Goal: Obtain resource: Download file/media

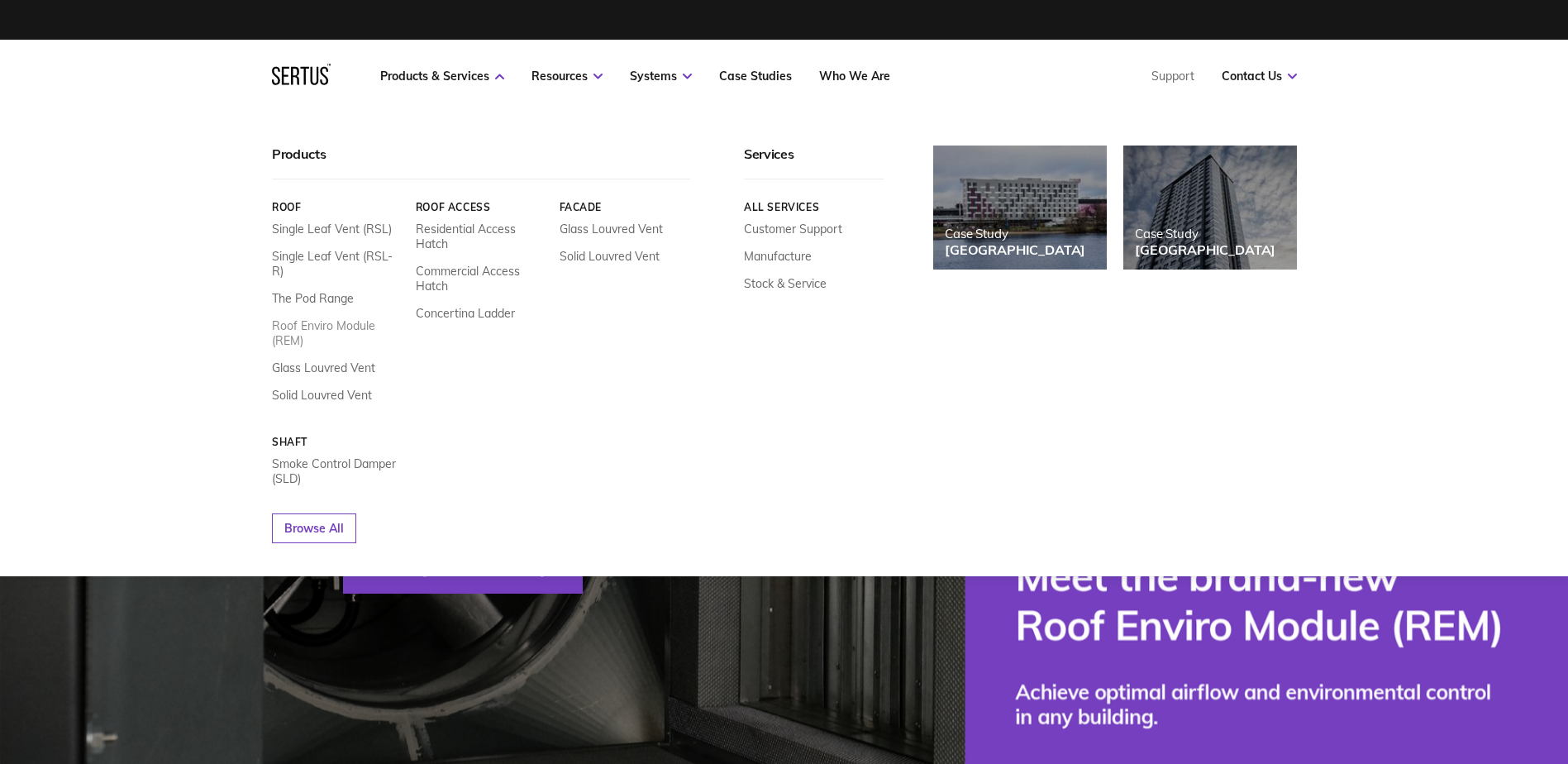
click at [314, 318] on link "Roof Enviro Module (REM)" at bounding box center [337, 333] width 132 height 30
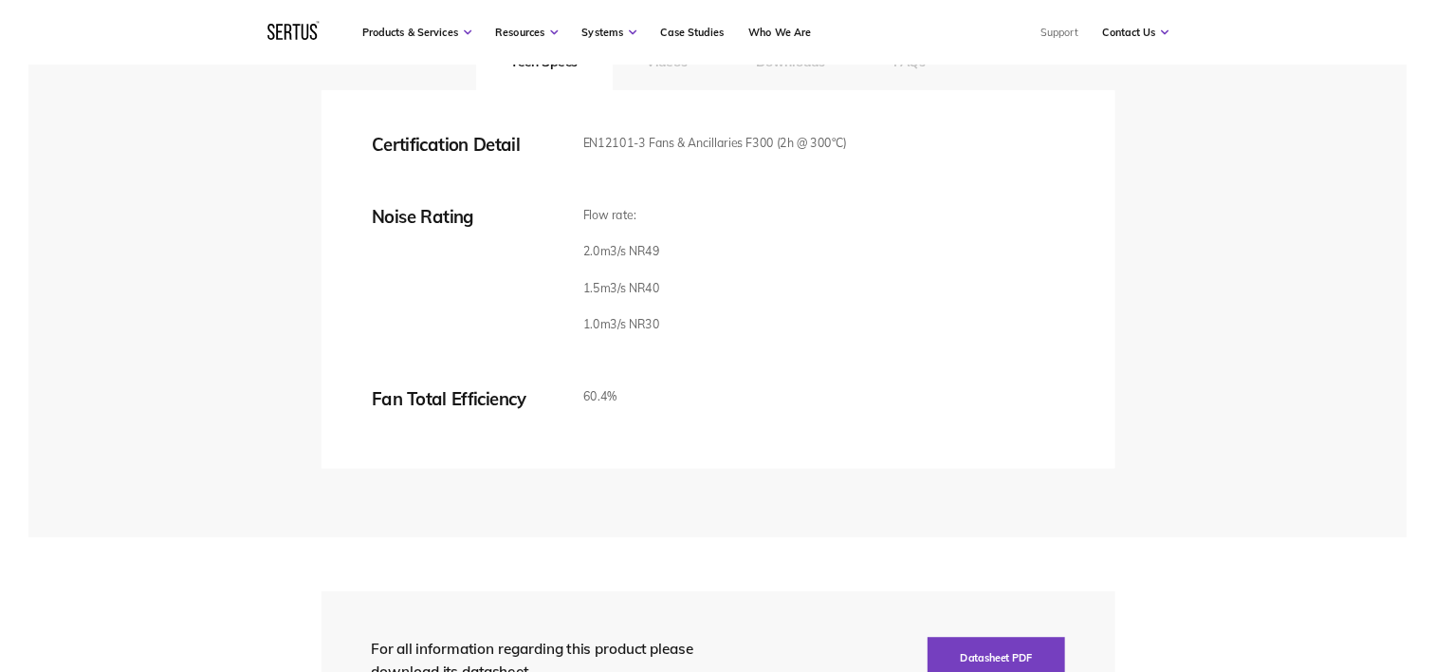
scroll to position [3418, 0]
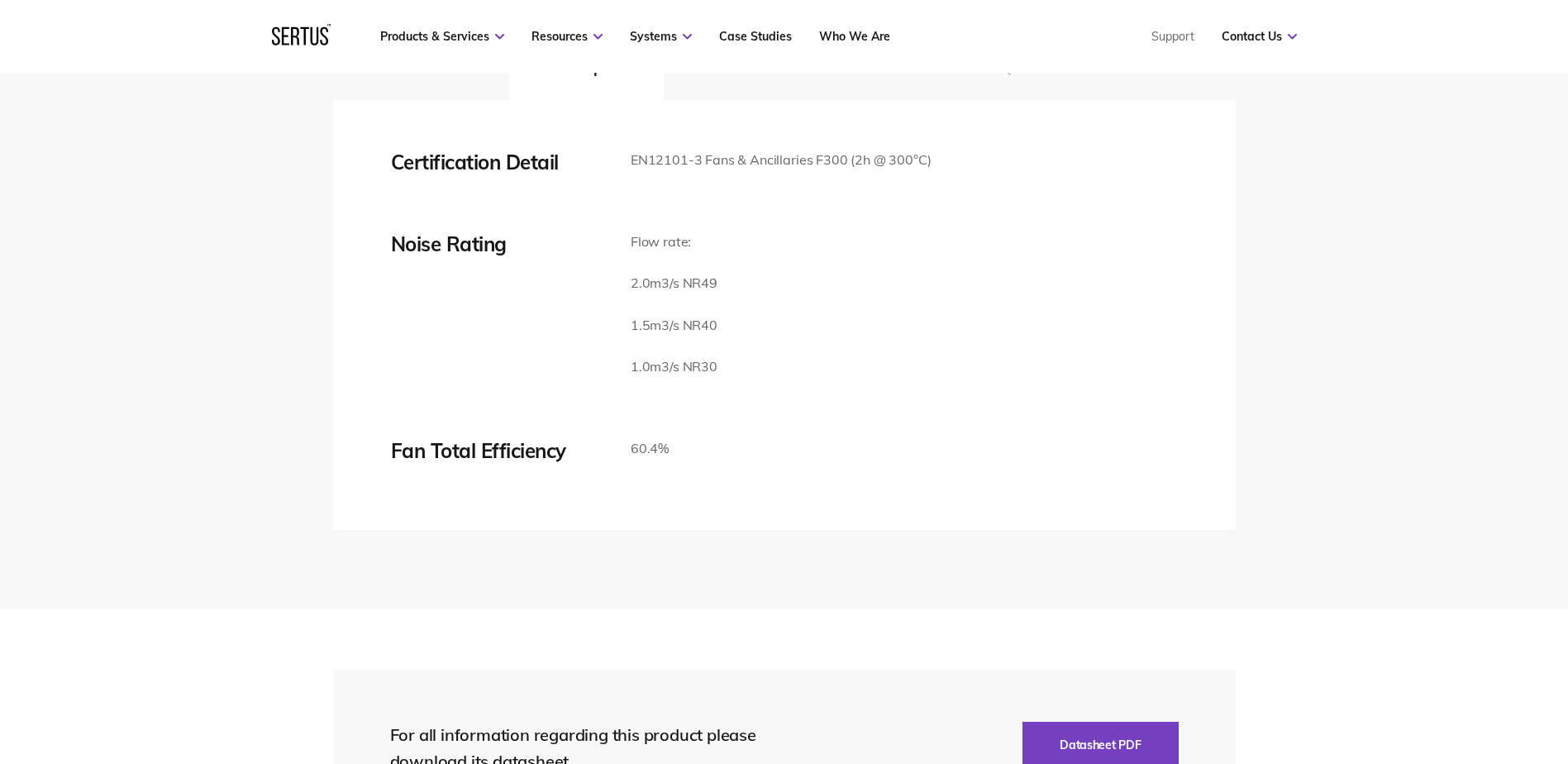
click at [735, 100] on button "Videos" at bounding box center [726, 67] width 125 height 66
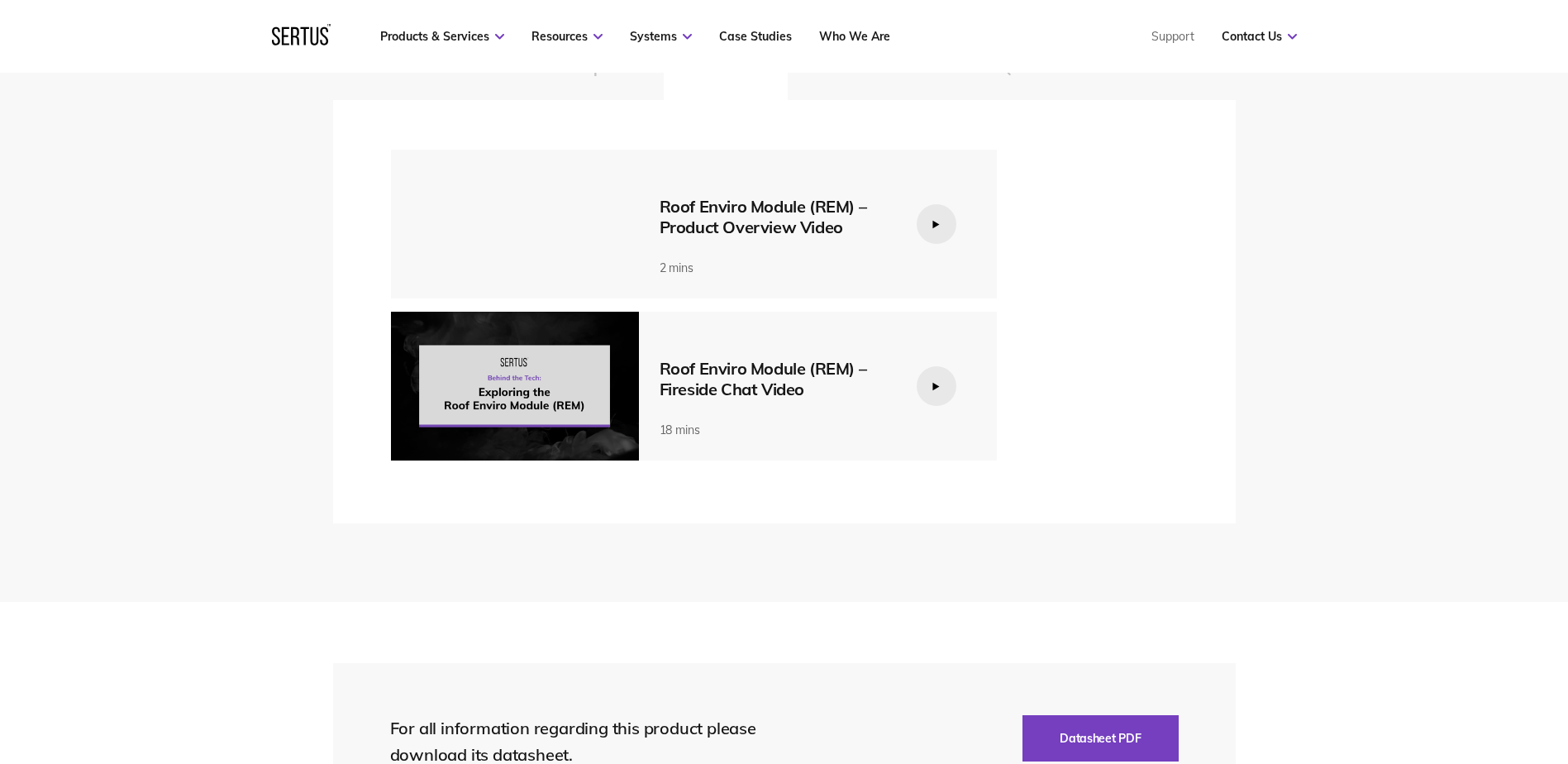
click at [873, 100] on button "Downloads" at bounding box center [866, 67] width 157 height 66
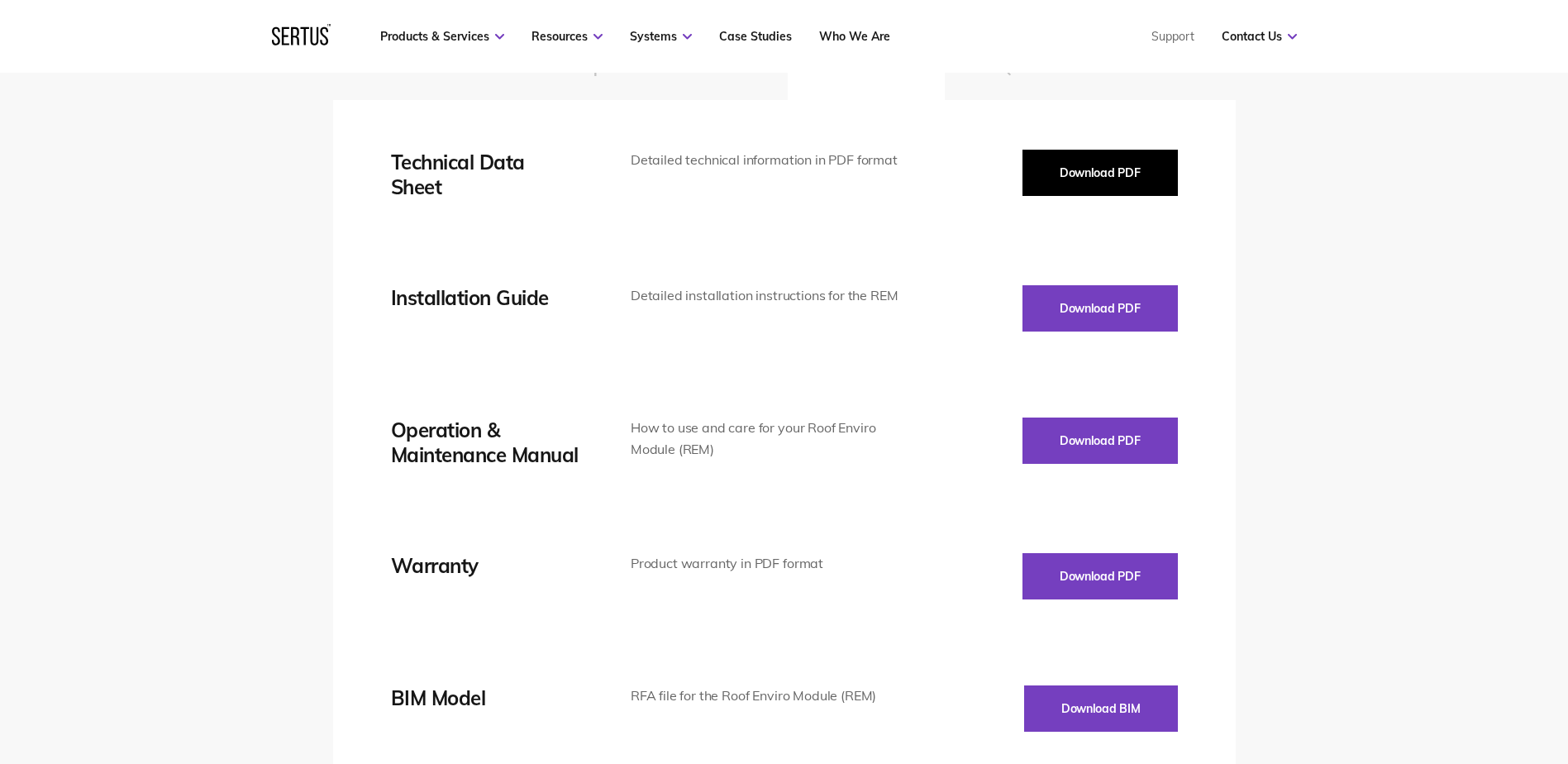
click at [1095, 196] on button "Download PDF" at bounding box center [1099, 172] width 155 height 46
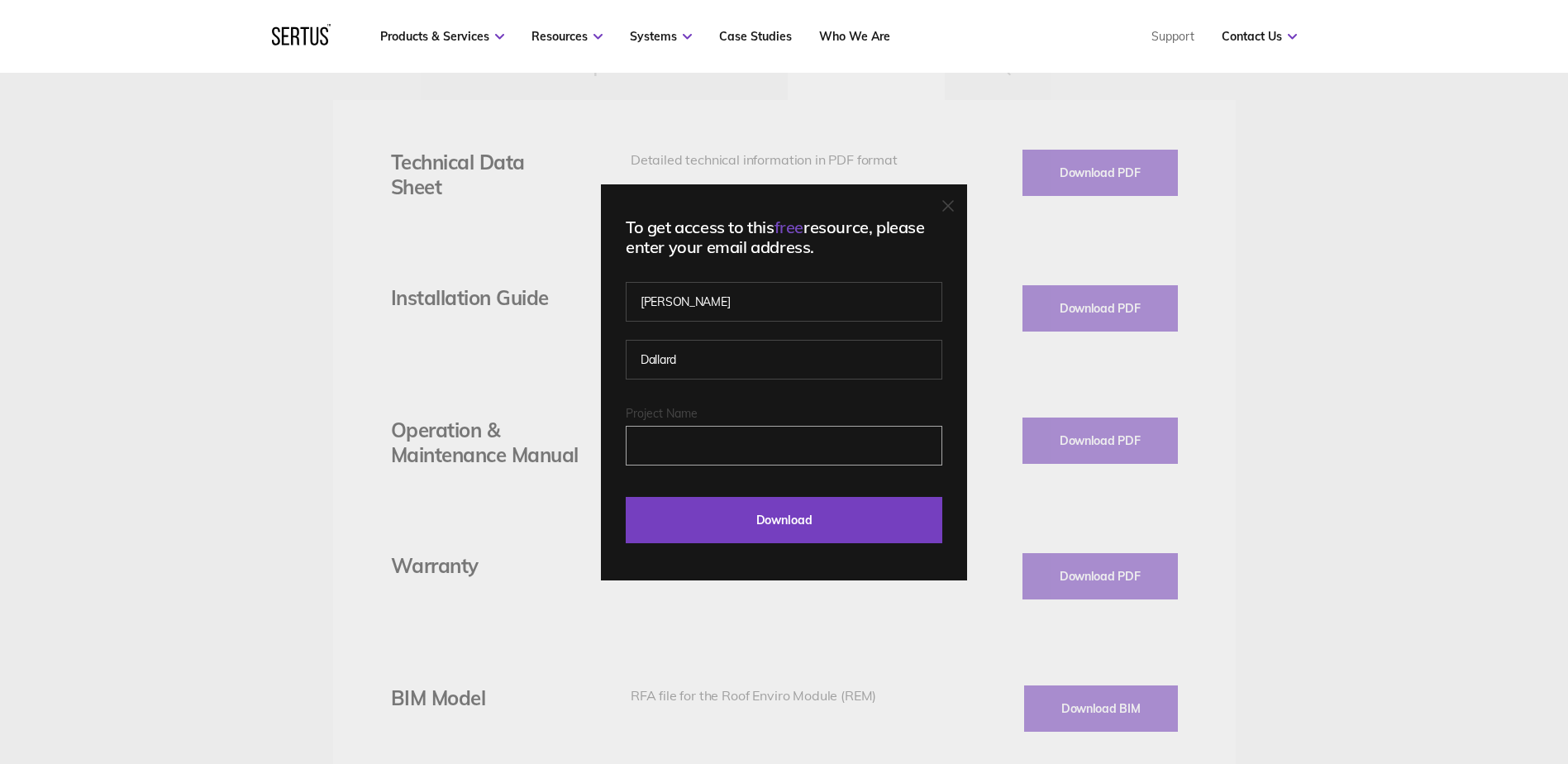
click at [700, 435] on input "Project Name" at bounding box center [783, 446] width 316 height 40
type input "[GEOGRAPHIC_DATA]"
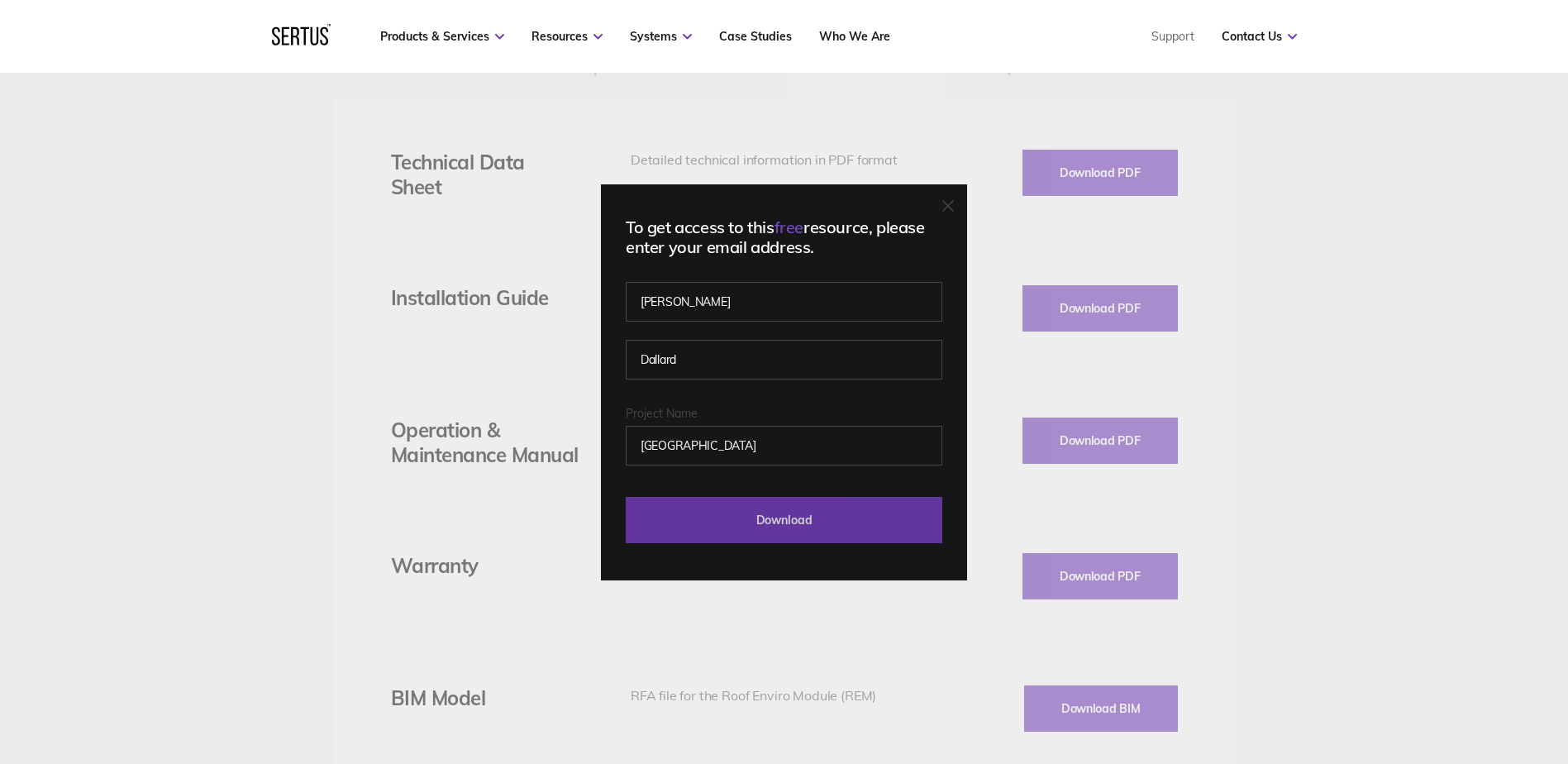
click at [677, 518] on input "Download" at bounding box center [783, 519] width 316 height 46
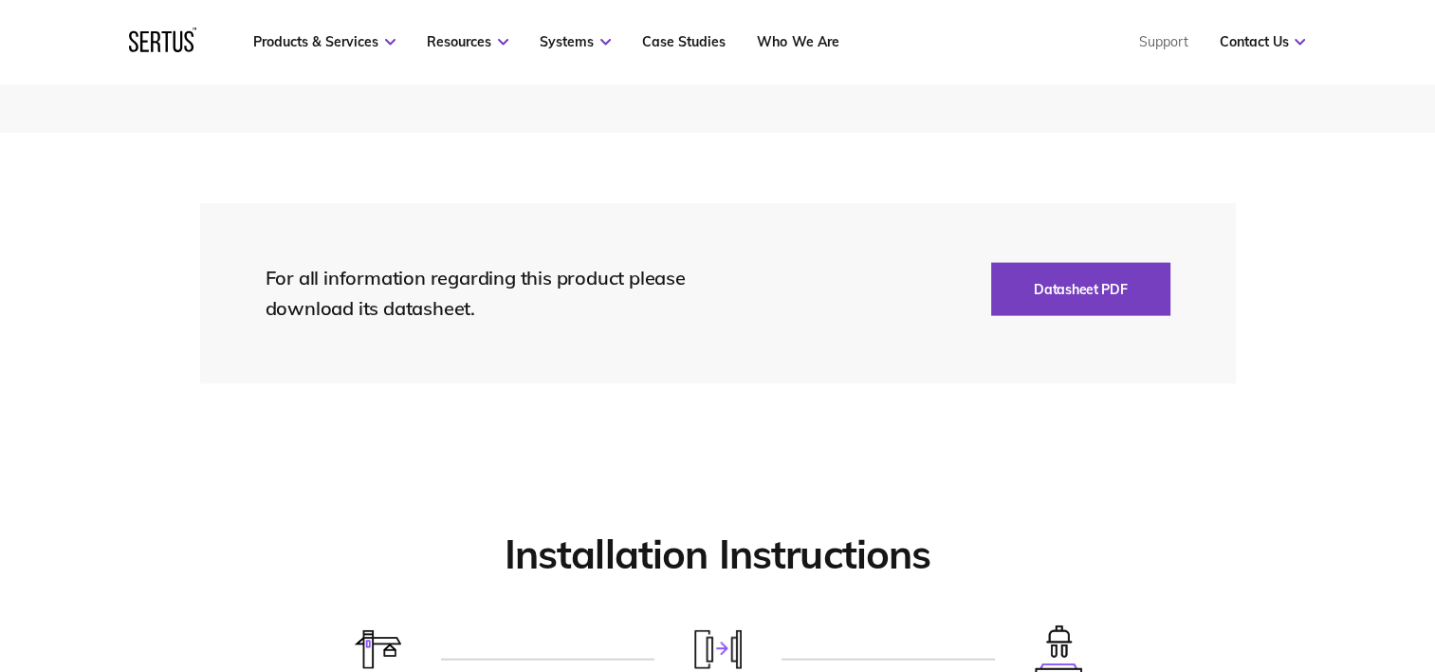
scroll to position [4246, 0]
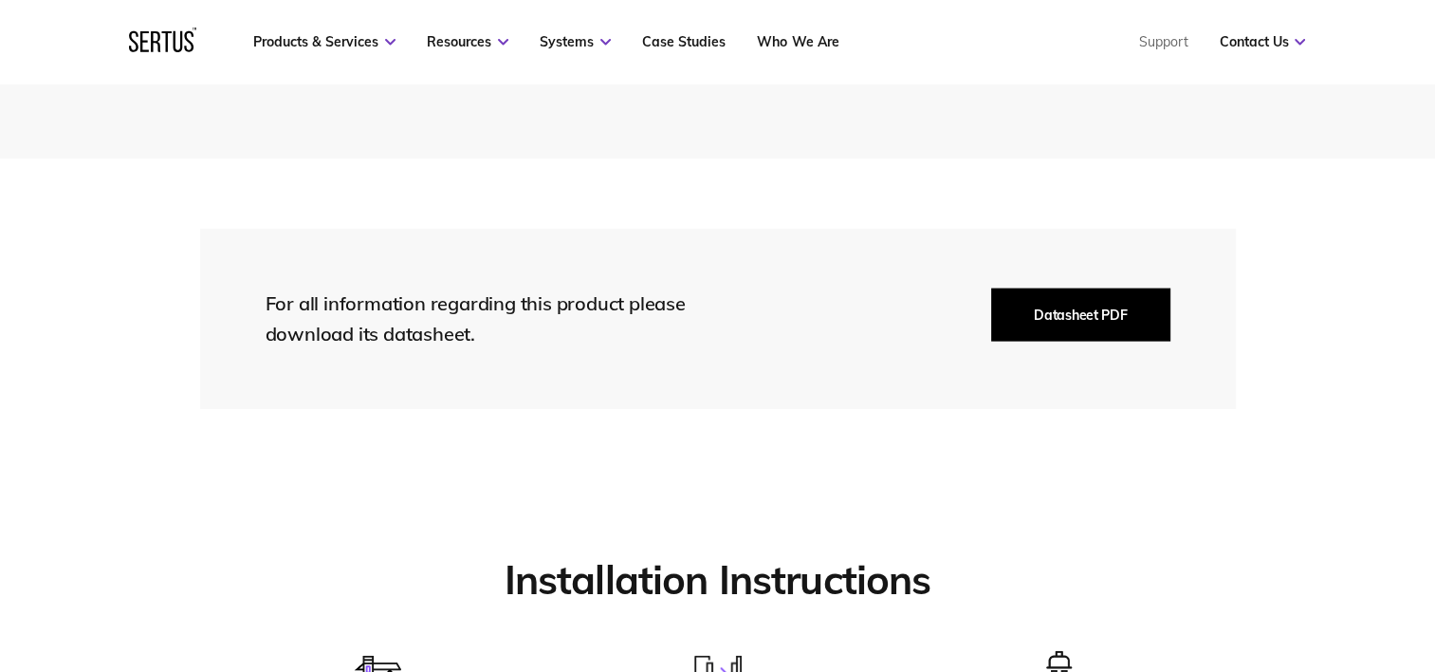
click at [1057, 342] on button "Datasheet PDF" at bounding box center [1080, 314] width 178 height 53
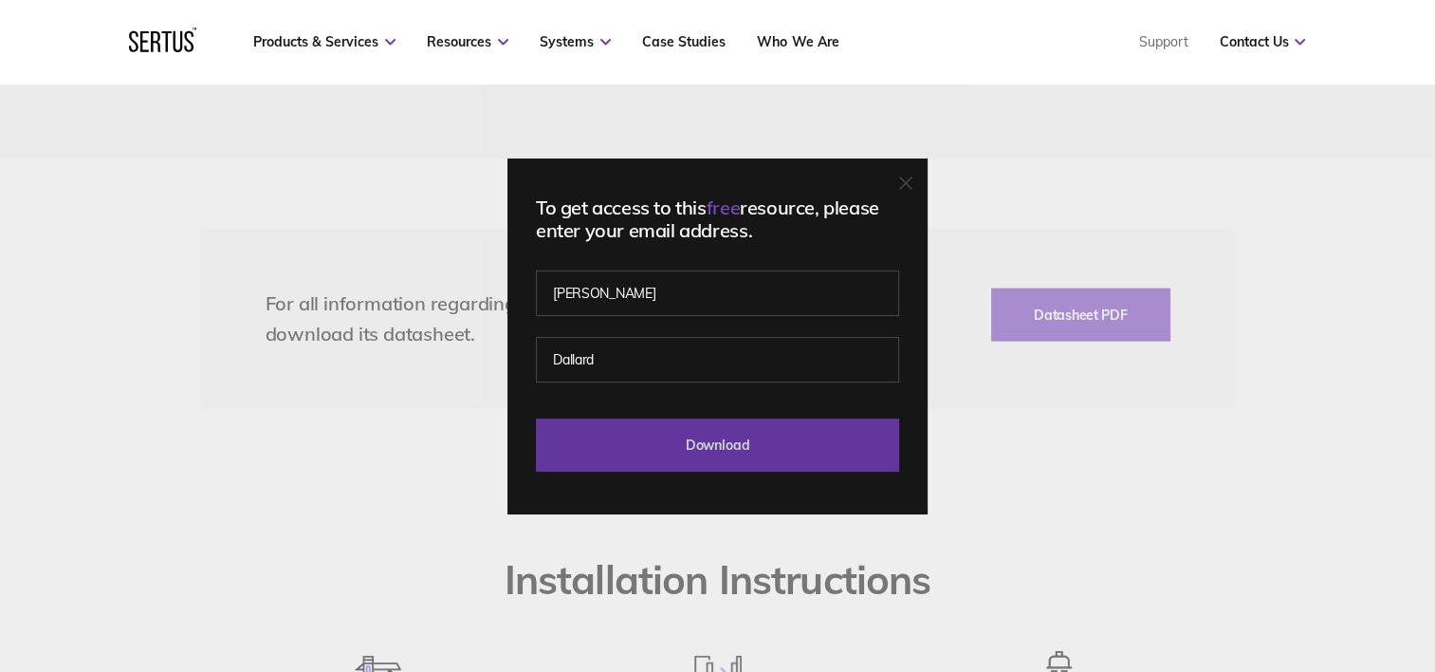
click at [790, 446] on input "Download" at bounding box center [717, 444] width 363 height 53
